Goal: Information Seeking & Learning: Learn about a topic

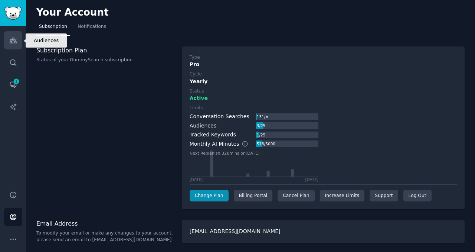
click at [13, 41] on icon "Sidebar" at bounding box center [13, 40] width 8 height 8
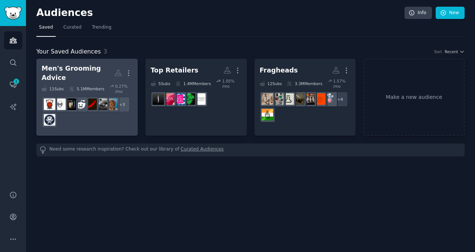
click at [84, 73] on div "Men's Grooming Advice" at bounding box center [78, 73] width 73 height 18
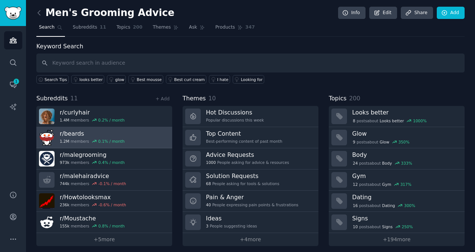
scroll to position [4, 0]
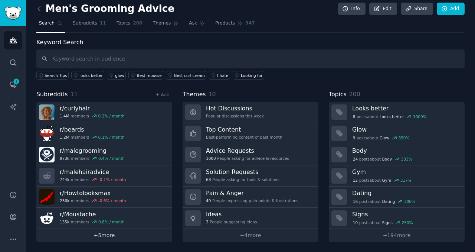
click at [105, 238] on link "+ 5 more" at bounding box center [104, 235] width 136 height 13
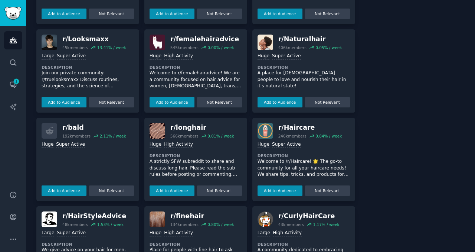
scroll to position [475, 0]
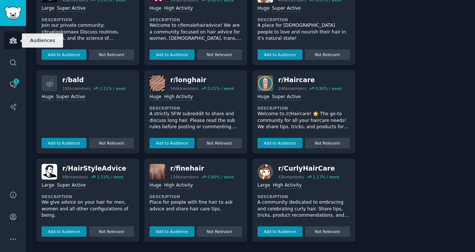
click at [15, 39] on icon "Sidebar" at bounding box center [13, 40] width 8 height 8
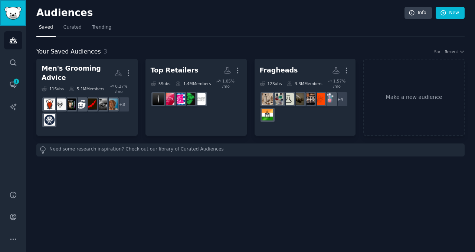
click at [17, 16] on img "Sidebar" at bounding box center [12, 13] width 17 height 13
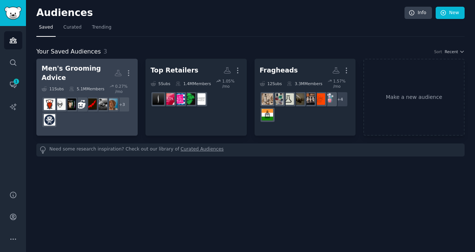
click at [92, 117] on div "+ 3" at bounding box center [87, 111] width 91 height 31
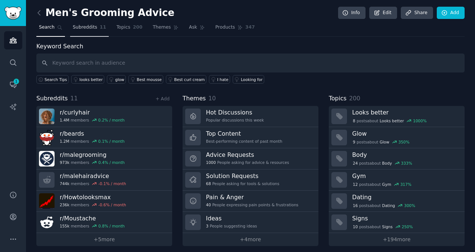
click at [98, 32] on link "Subreddits 11" at bounding box center [89, 29] width 39 height 15
